Goal: Communication & Community: Share content

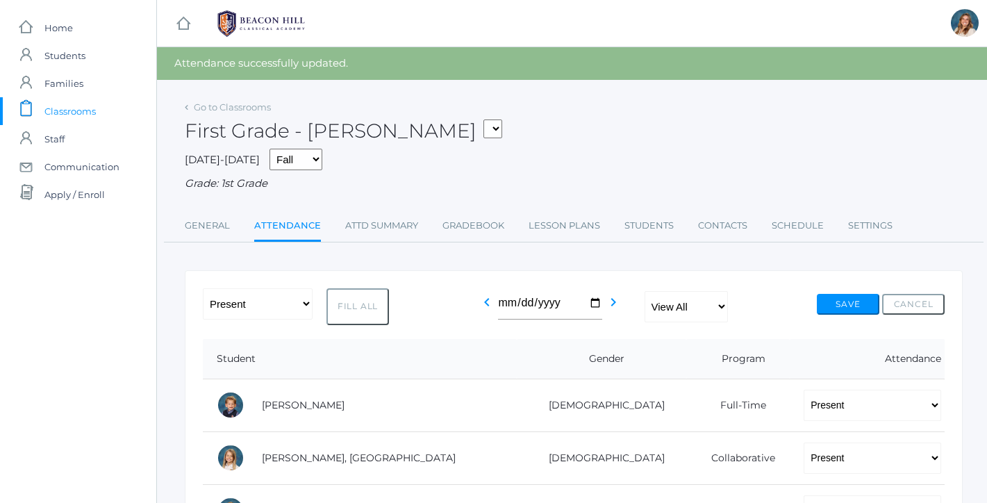
click at [80, 110] on span "Classrooms" at bounding box center [69, 111] width 51 height 28
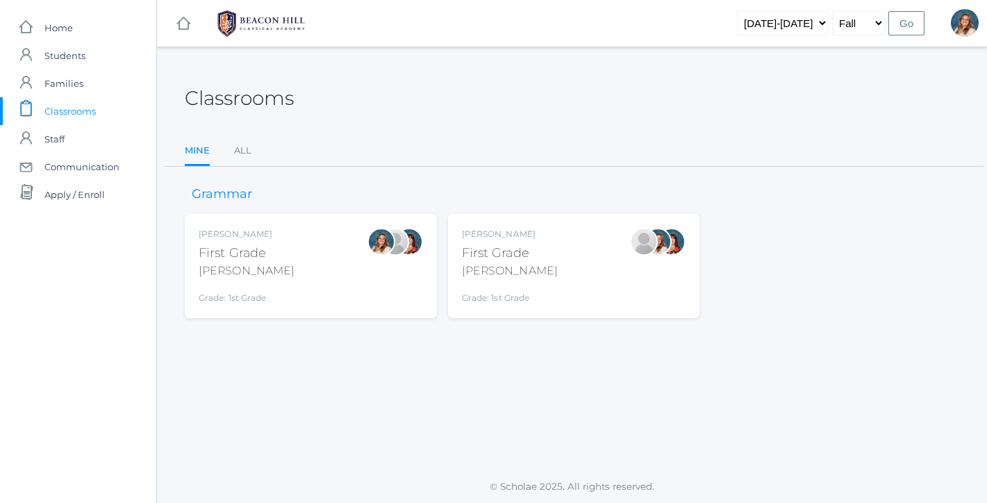
click at [316, 262] on div "[PERSON_NAME] First Grade [PERSON_NAME] Grade: 1st Grade 01LA" at bounding box center [311, 266] width 224 height 76
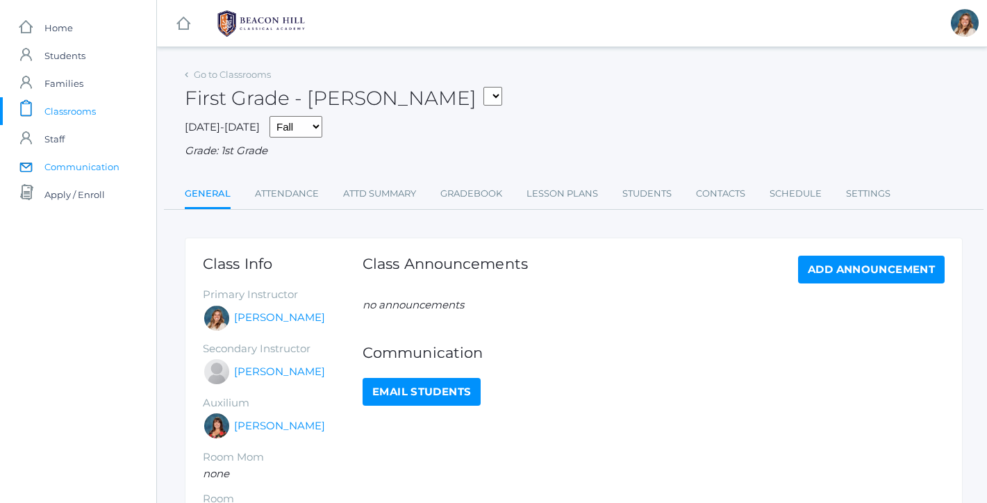
click at [65, 164] on span "Communication" at bounding box center [81, 167] width 75 height 28
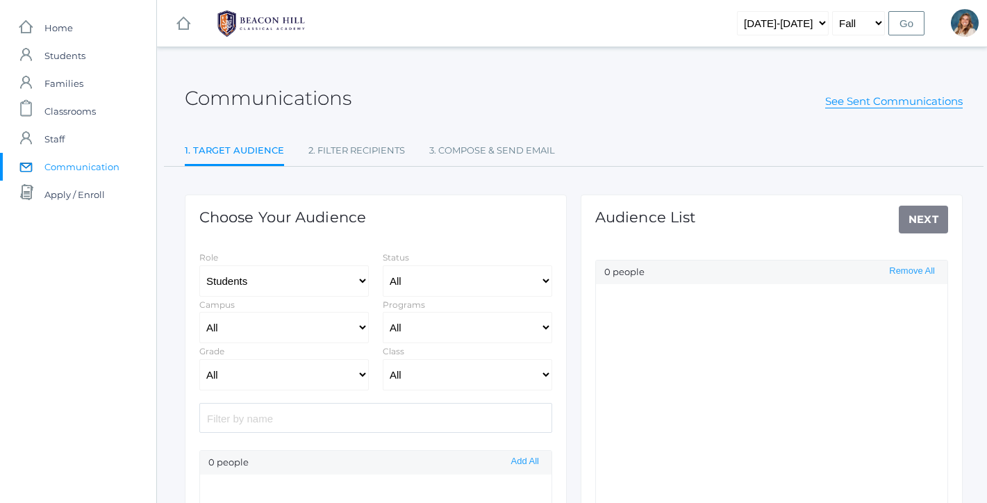
select select "Enrolled"
select select "1"
click at [452, 353] on div "Class All 01LA - First Grade [PERSON_NAME] 01LA - First Grade [PERSON_NAME] 02L…" at bounding box center [467, 366] width 183 height 47
select select "1990"
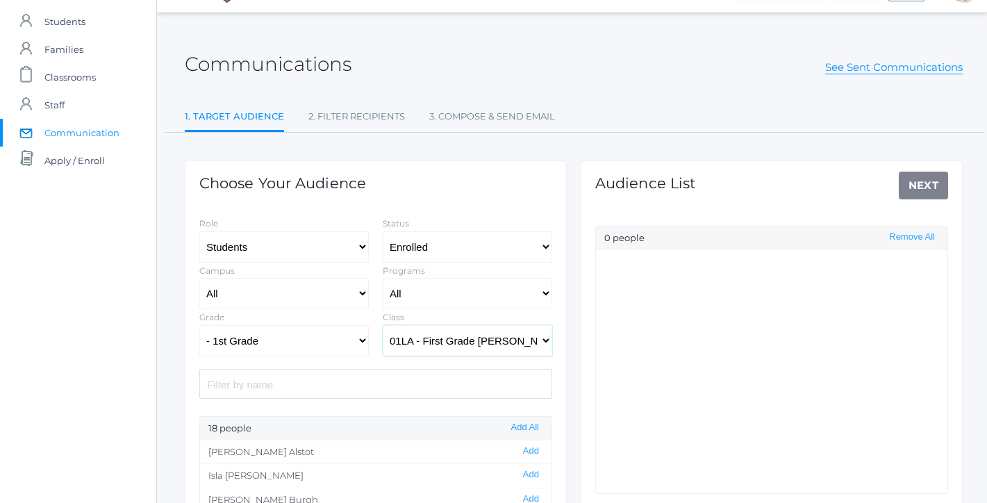
scroll to position [53, 1]
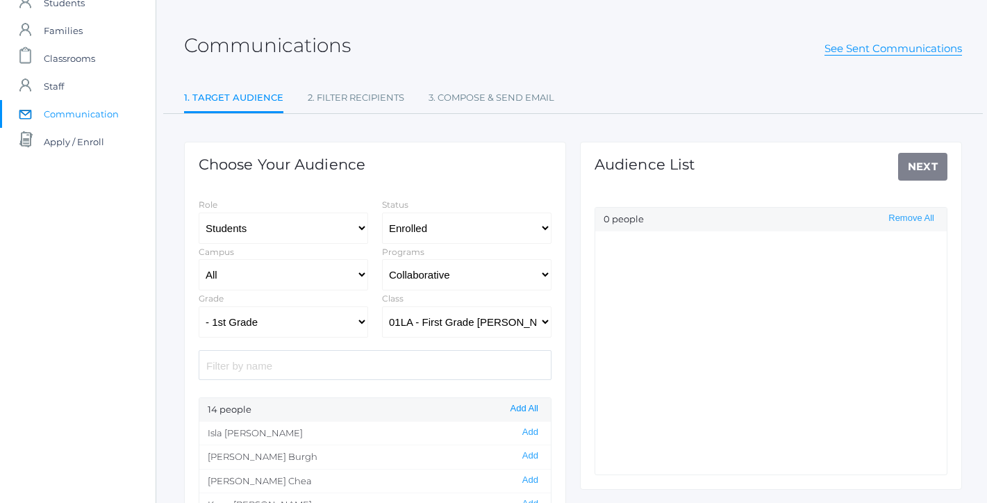
click at [517, 408] on button "Add All" at bounding box center [524, 409] width 36 height 12
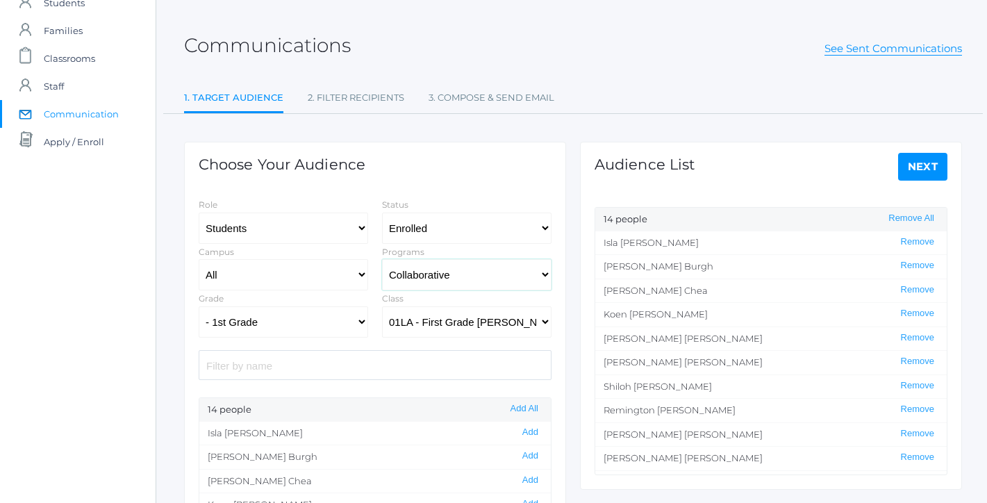
select select "4-Day Collaborative"
select select "1989"
select select "Collaborative"
click at [512, 403] on button "Add All" at bounding box center [524, 409] width 36 height 12
click at [912, 176] on link "Next" at bounding box center [923, 167] width 50 height 28
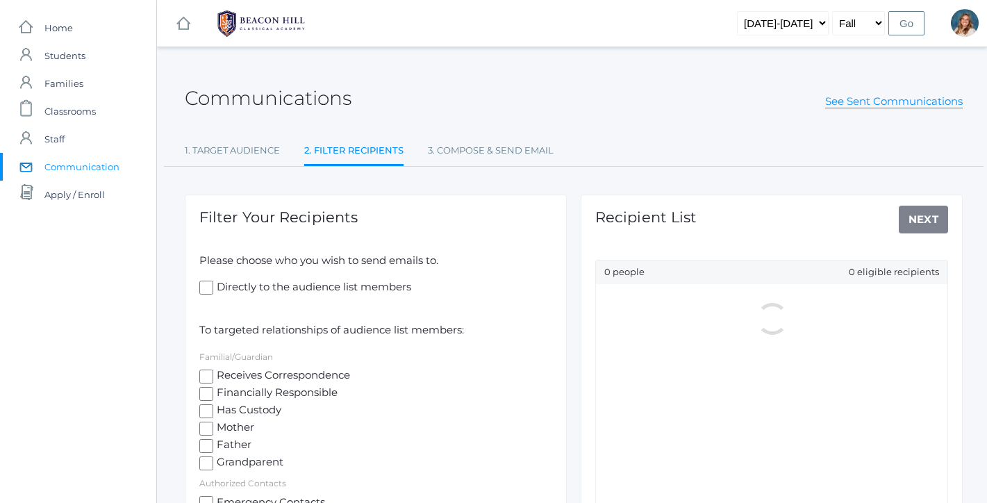
click at [215, 424] on span "Mother" at bounding box center [233, 427] width 41 height 17
click at [213, 424] on input "Mother" at bounding box center [206, 428] width 14 height 14
checkbox input "true"
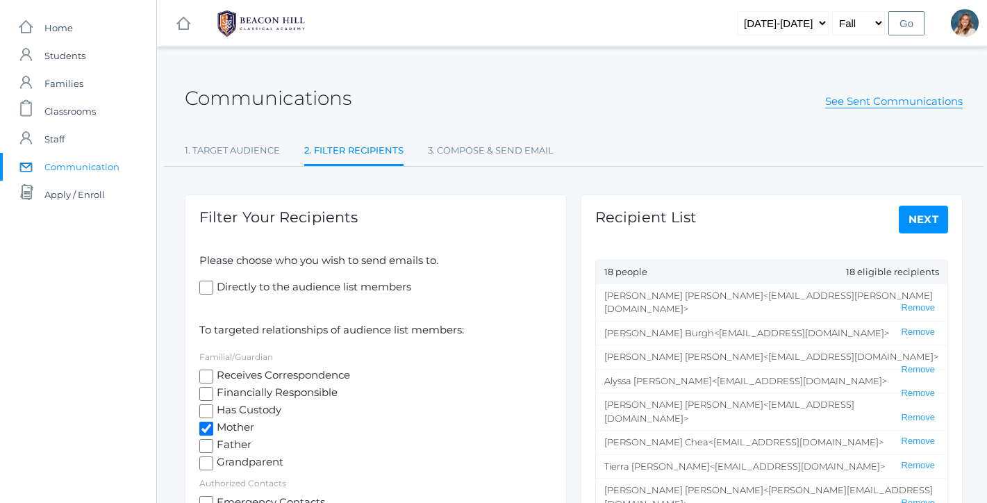
click at [212, 444] on input "Father" at bounding box center [206, 446] width 14 height 14
checkbox input "true"
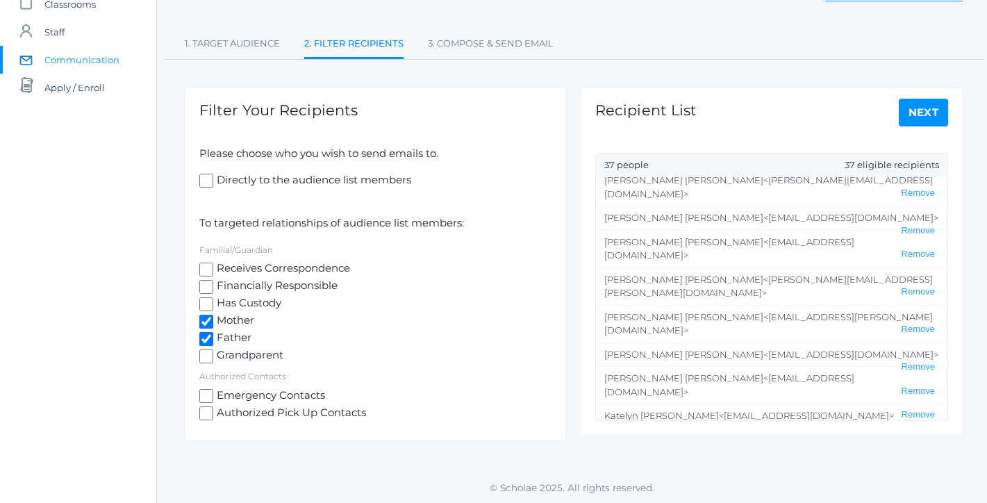
scroll to position [106, 0]
click at [919, 122] on link "Next" at bounding box center [923, 114] width 50 height 28
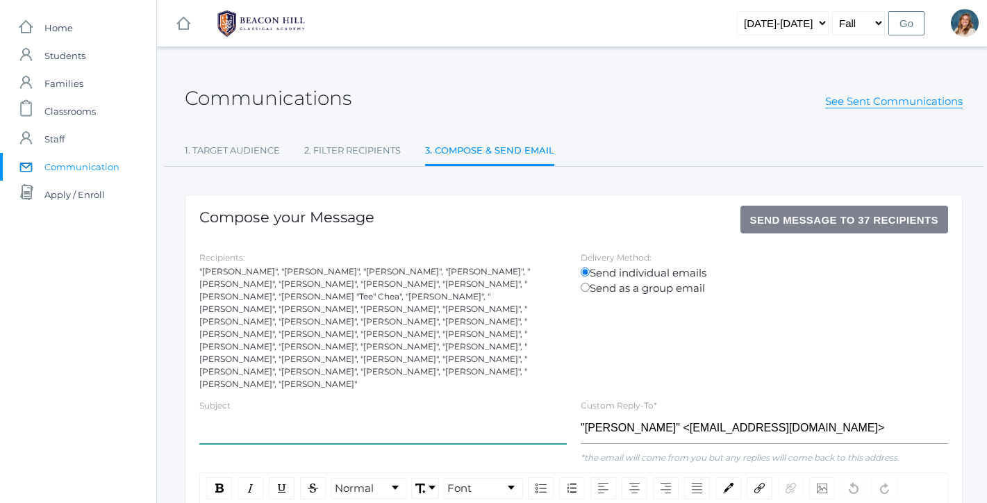
click at [244, 415] on input "text" at bounding box center [382, 427] width 367 height 31
type input "H"
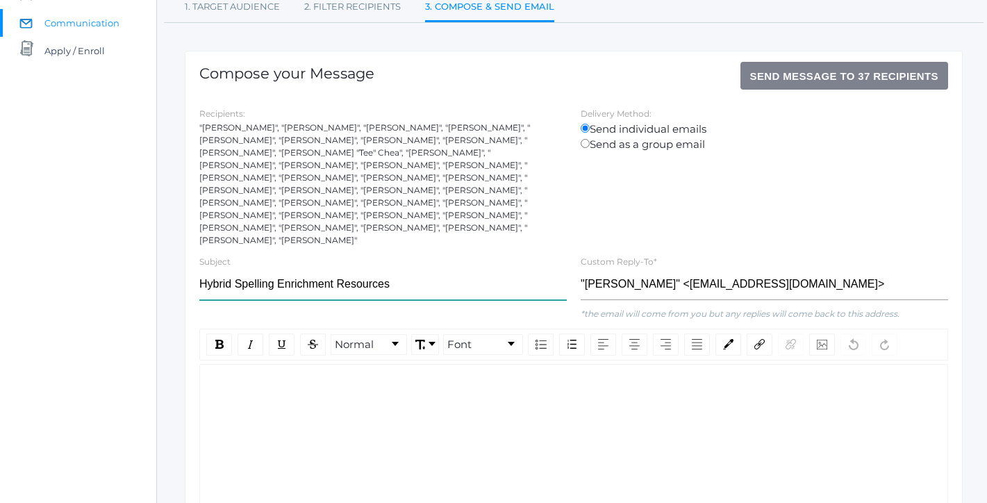
scroll to position [146, 0]
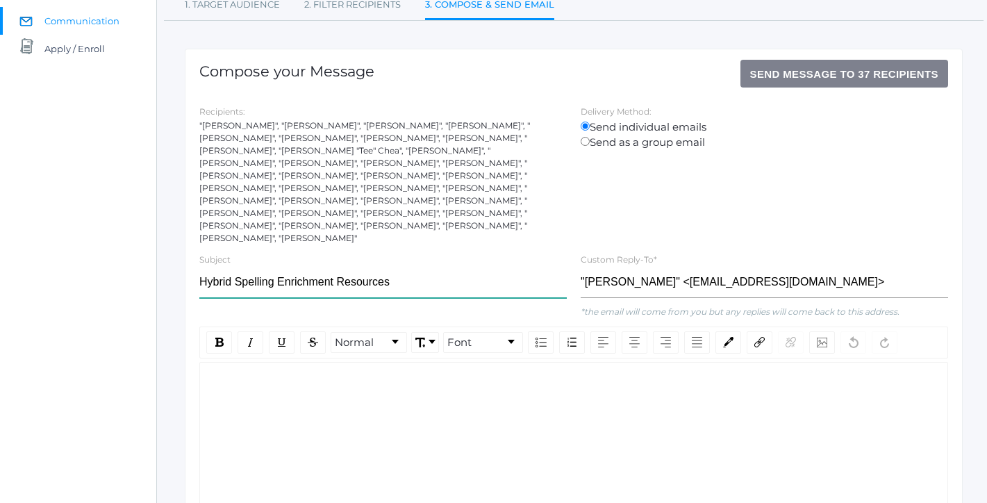
type input "Hybrid Spelling Enrichment Resources"
click at [361, 380] on div "rdw-wrapper" at bounding box center [573, 457] width 748 height 191
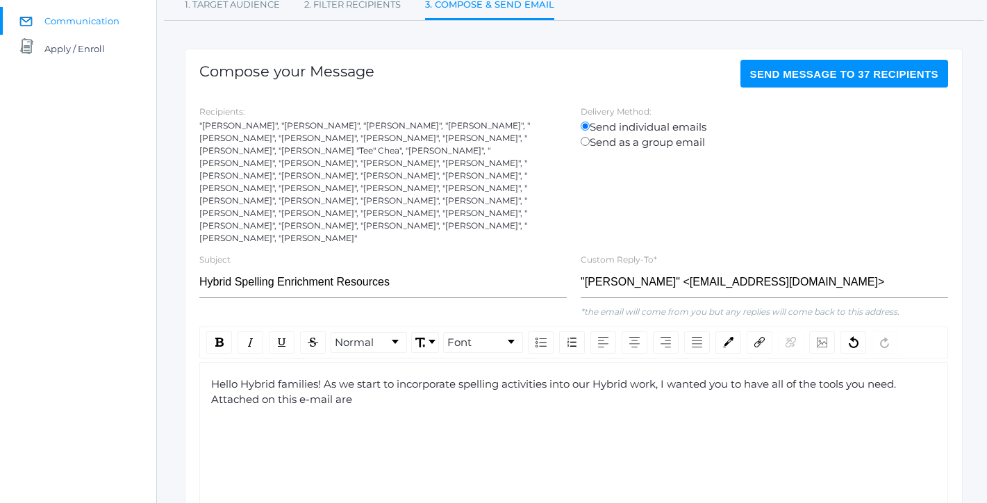
drag, startPoint x: 370, startPoint y: 377, endPoint x: 326, endPoint y: 360, distance: 47.5
click at [326, 376] on div "Hello Hybrid families! As we start to incorporate spelling activities into our …" at bounding box center [573, 391] width 725 height 31
click at [397, 379] on div "Hello Hybrid families! As we start to incorporate spelling activities into our …" at bounding box center [573, 391] width 725 height 31
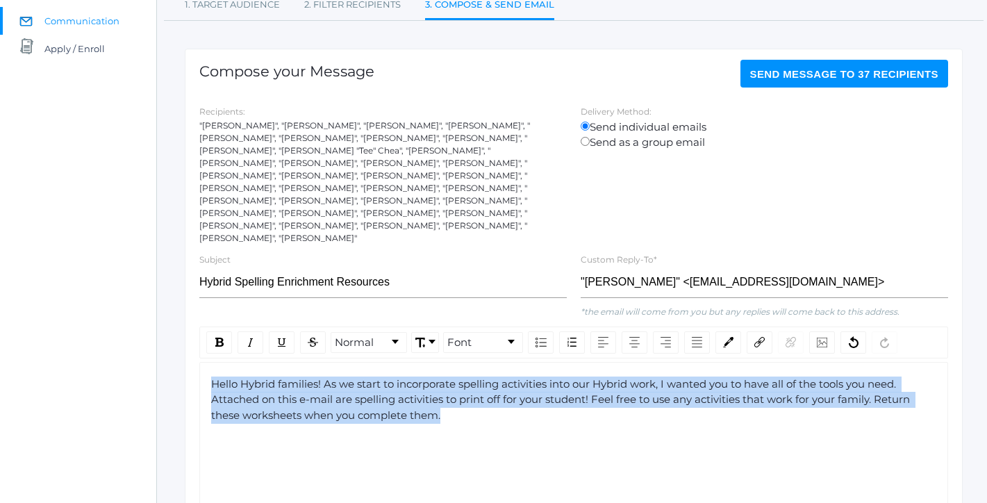
drag, startPoint x: 444, startPoint y: 392, endPoint x: 210, endPoint y: 343, distance: 239.1
click at [210, 362] on div "Hello Hybrid families! As we start to incorporate spelling activities into our …" at bounding box center [573, 457] width 748 height 191
copy span "Hello Hybrid families! As we start to incorporate spelling activities into our …"
click at [463, 395] on div "Hello Hybrid families! As we start to incorporate spelling activities into our …" at bounding box center [573, 399] width 725 height 47
drag, startPoint x: 457, startPoint y: 392, endPoint x: 205, endPoint y: 342, distance: 256.8
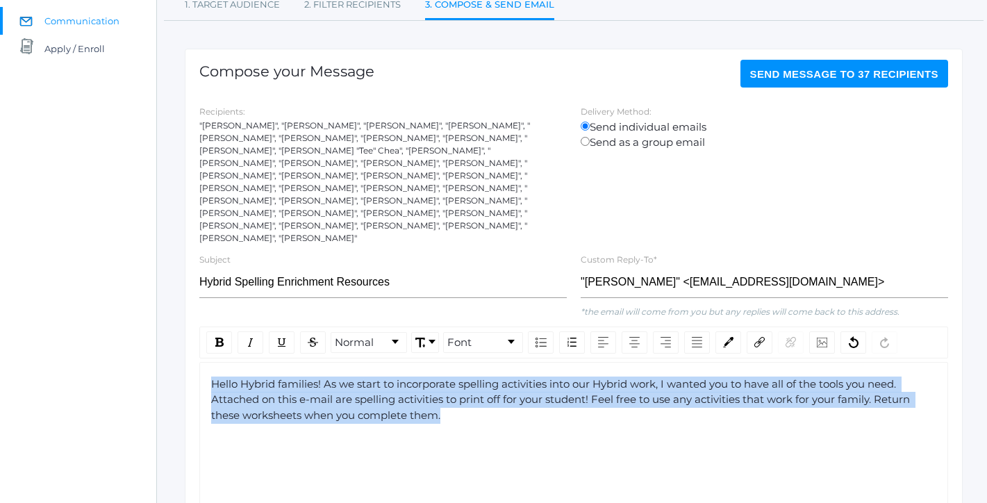
click at [205, 362] on div "Hello Hybrid families! As we start to incorporate spelling activities into our …" at bounding box center [573, 457] width 748 height 191
copy span "Hello Hybrid families! As we start to incorporate spelling activities into our …"
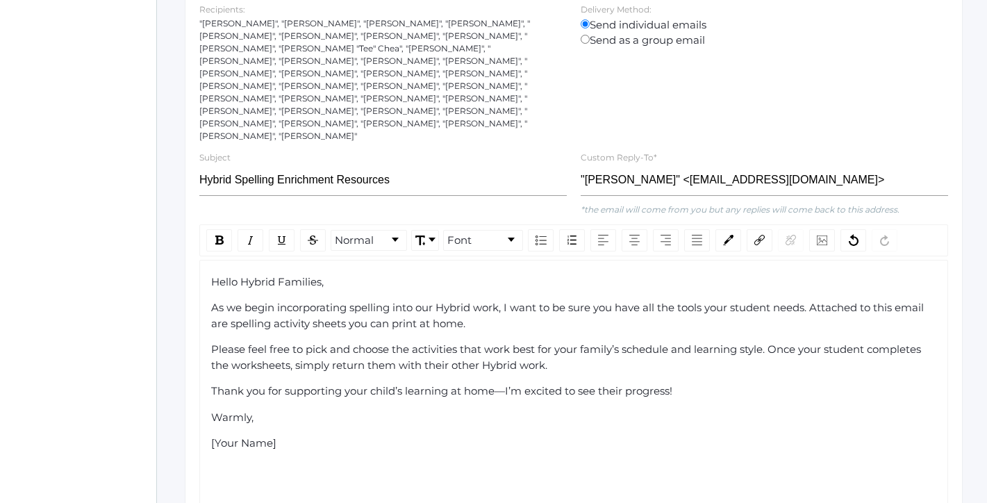
scroll to position [251, 0]
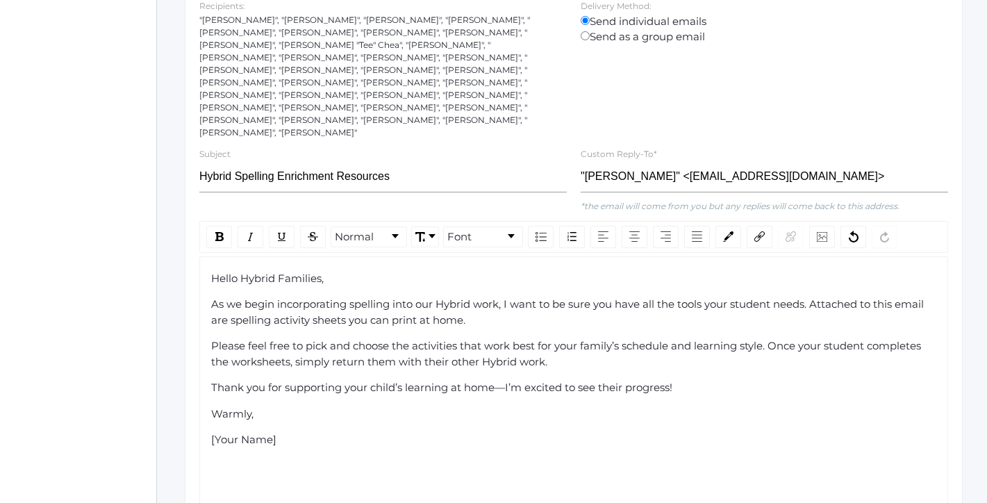
click at [369, 297] on span "As we begin incorporating spelling into our Hybrid work, I want to be sure you …" at bounding box center [568, 311] width 715 height 29
click at [253, 226] on div "rdw-inline-control" at bounding box center [250, 237] width 26 height 22
click at [432, 344] on div "Hello Hybrid Families, As we begin incorporating spelling into our Hybrid work,…" at bounding box center [573, 385] width 725 height 229
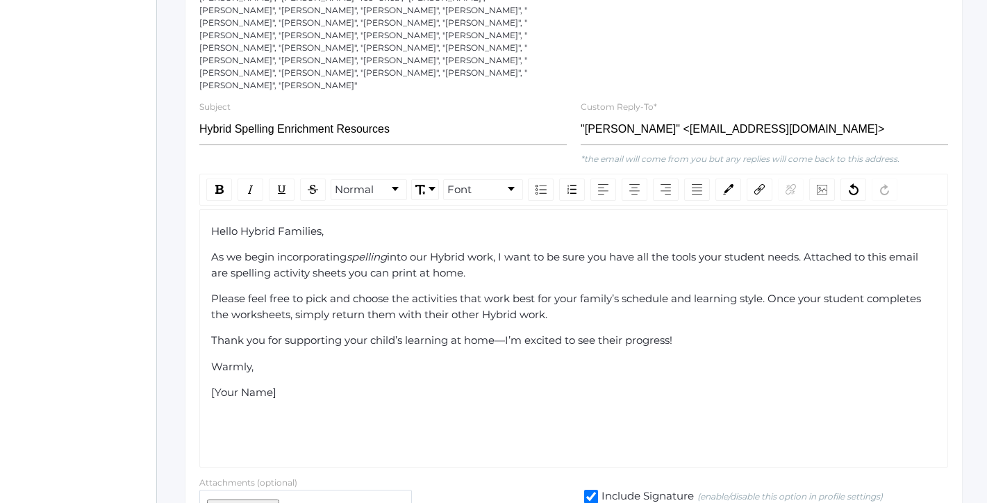
scroll to position [302, 0]
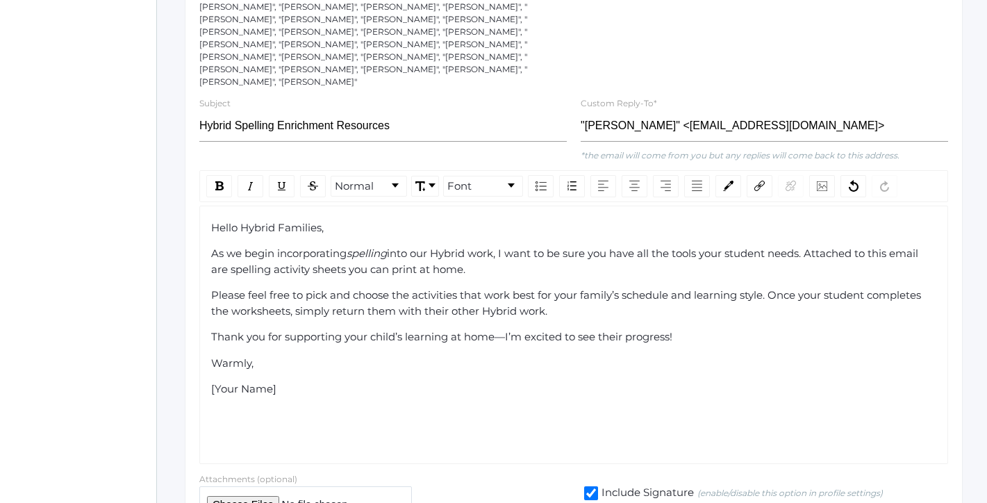
click at [670, 246] on div "As we begin incorporating spelling into our Hybrid work, I want to be sure you …" at bounding box center [573, 261] width 725 height 31
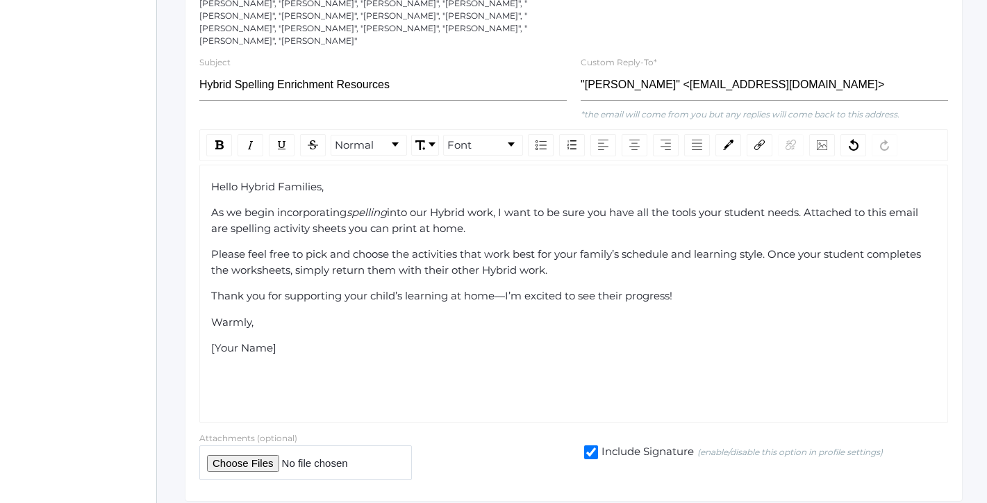
scroll to position [348, 0]
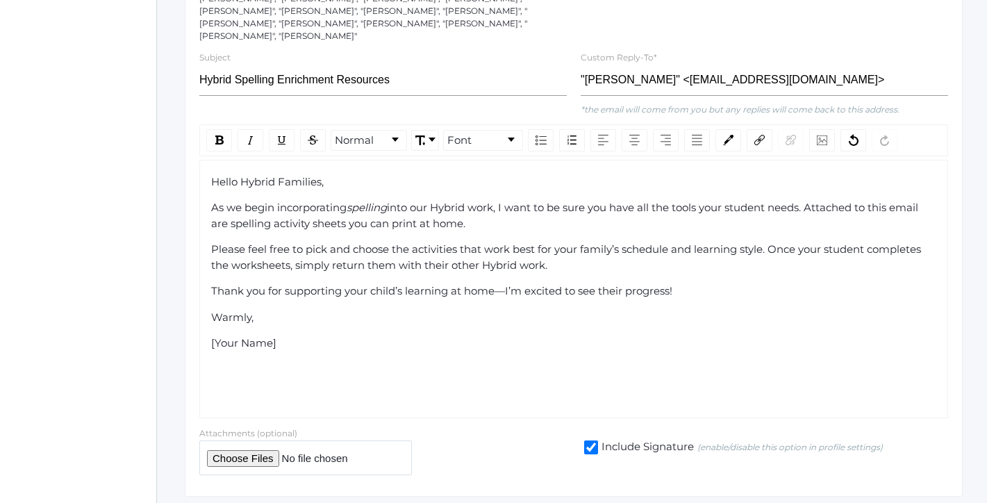
click at [670, 242] on div "Please feel free to pick and choose the activities that work best for your fami…" at bounding box center [573, 257] width 725 height 31
click at [506, 284] on span "Thank you for supporting your child’s learning at home—I’m excited to see their…" at bounding box center [441, 290] width 461 height 13
click at [749, 310] on div "Warmly," at bounding box center [573, 318] width 725 height 16
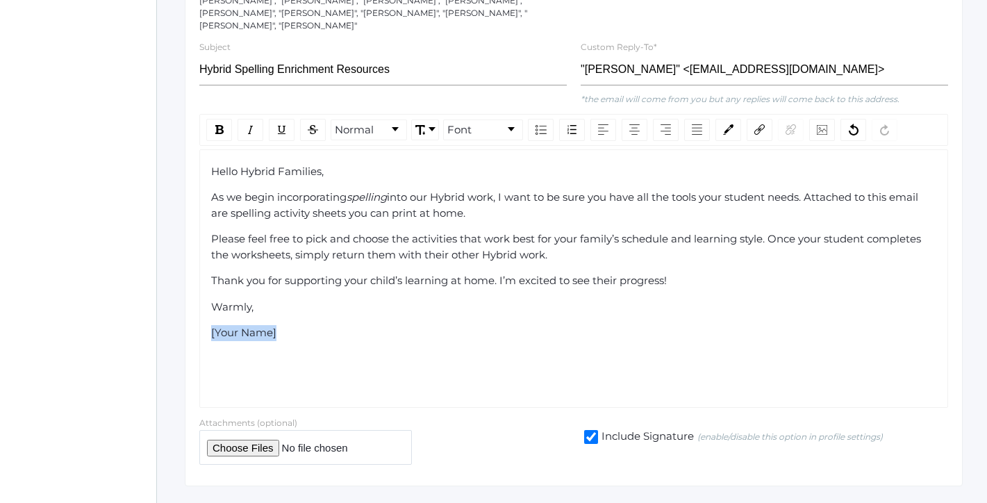
drag, startPoint x: 287, startPoint y: 304, endPoint x: 199, endPoint y: 304, distance: 88.2
click at [199, 304] on div "Hello Hybrid Families, As we begin incorporating spelling into our Hybrid work,…" at bounding box center [573, 278] width 748 height 258
click at [238, 430] on input "file" at bounding box center [305, 447] width 212 height 34
type input "C:\fakepath\Spelling Worksheets - Hybrid Enrichment.pdf"
click at [336, 325] on div "Ms. Barber" at bounding box center [573, 333] width 725 height 16
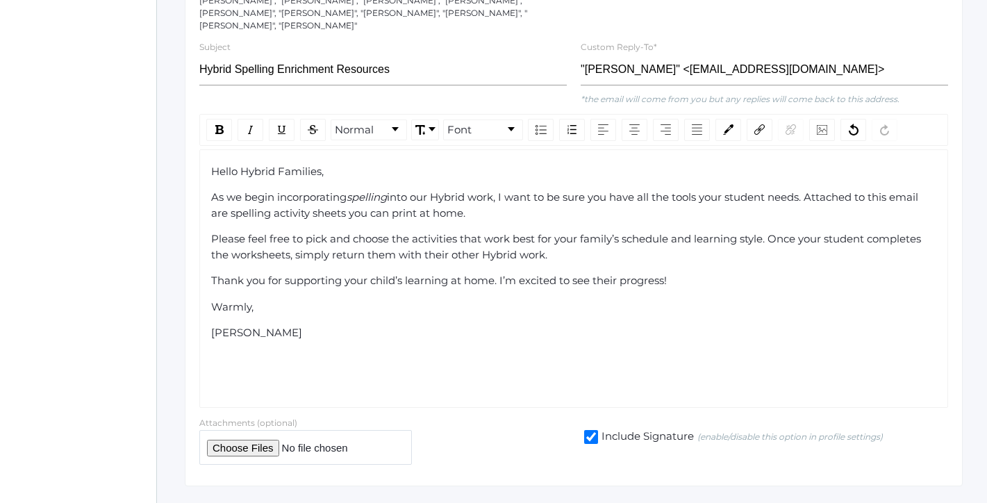
click at [371, 190] on span "spelling" at bounding box center [366, 196] width 40 height 13
click at [212, 190] on span "As we begin incorporating" at bounding box center [278, 196] width 135 height 13
click at [501, 190] on span "into our Hybrid work, I want to be sure you have all the tools your student nee…" at bounding box center [566, 204] width 710 height 29
click at [554, 299] on div "Warmly," at bounding box center [573, 307] width 725 height 16
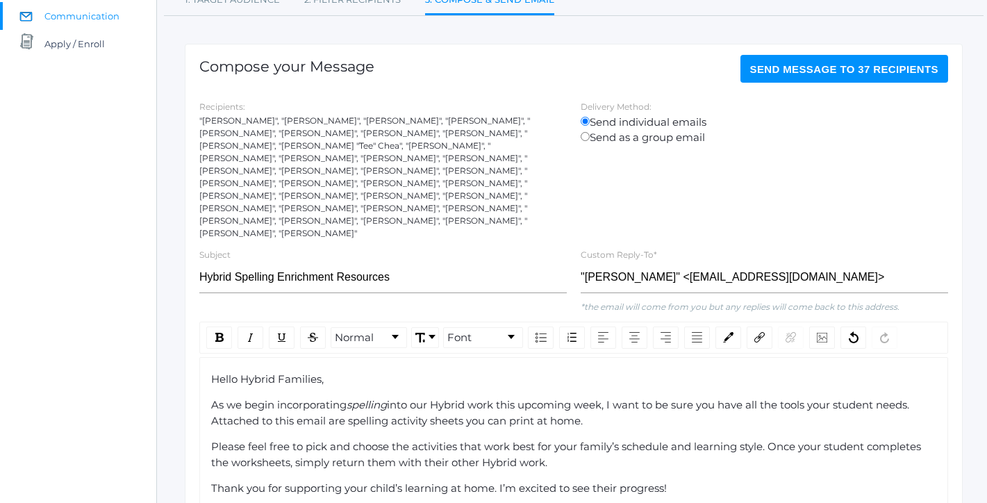
scroll to position [126, 0]
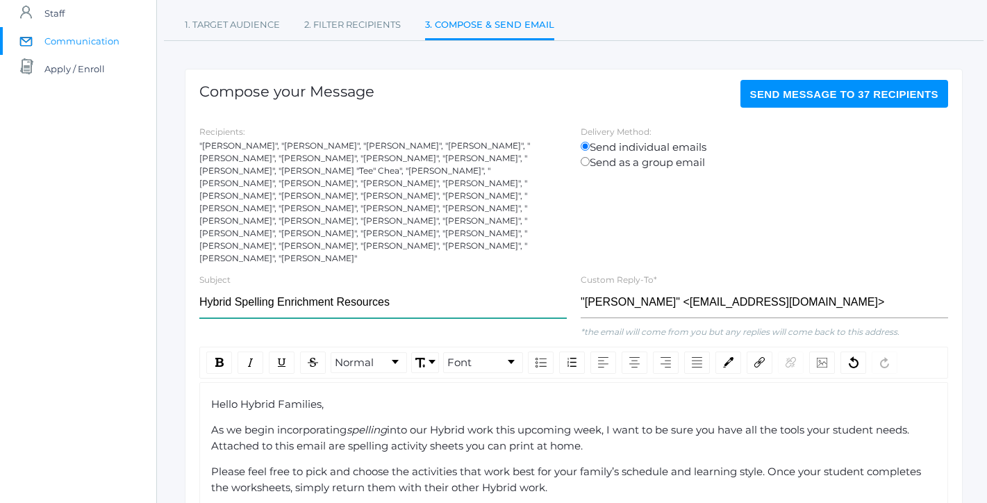
click at [439, 288] on input "Hybrid Spelling Enrichment Resources" at bounding box center [382, 302] width 367 height 31
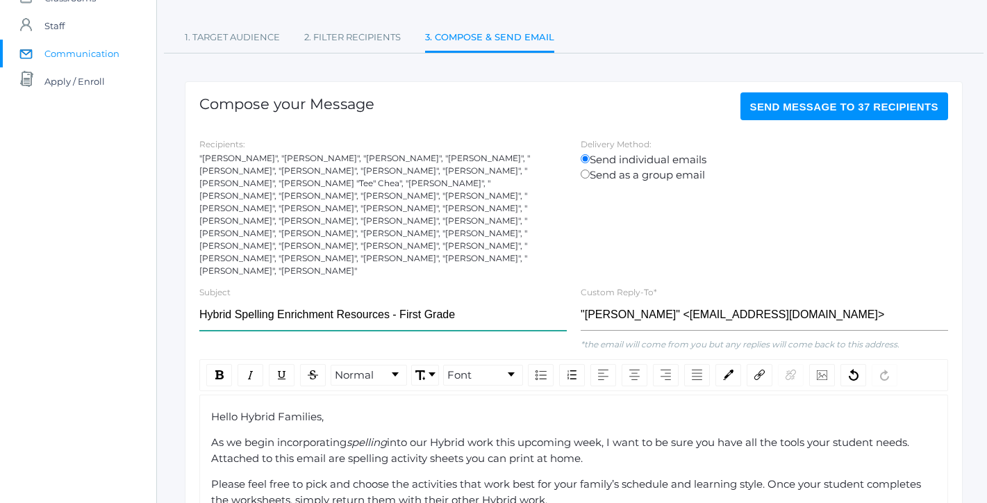
scroll to position [111, 0]
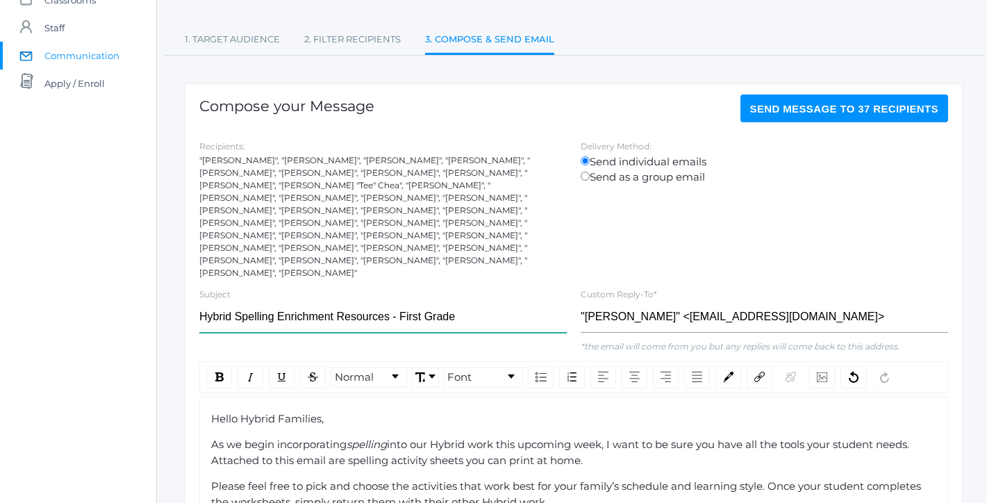
type input "Hybrid Spelling Enrichment Resources - First Grade"
click at [803, 110] on span "Send Message to 37 recipients" at bounding box center [844, 109] width 189 height 12
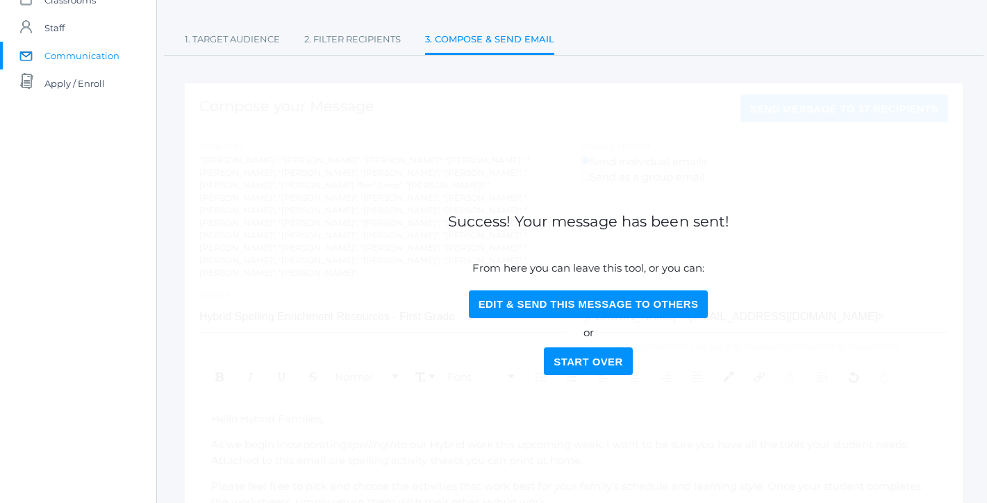
click at [607, 352] on button "Start Over" at bounding box center [588, 361] width 88 height 28
